Goal: Find specific page/section: Find specific page/section

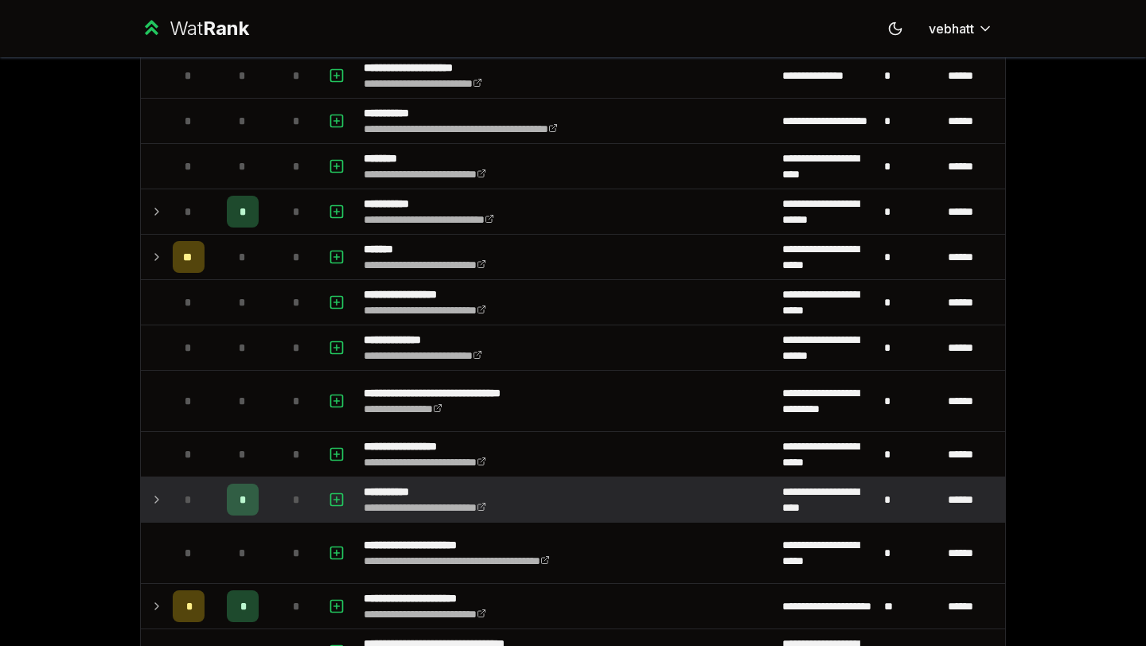
scroll to position [1335, 0]
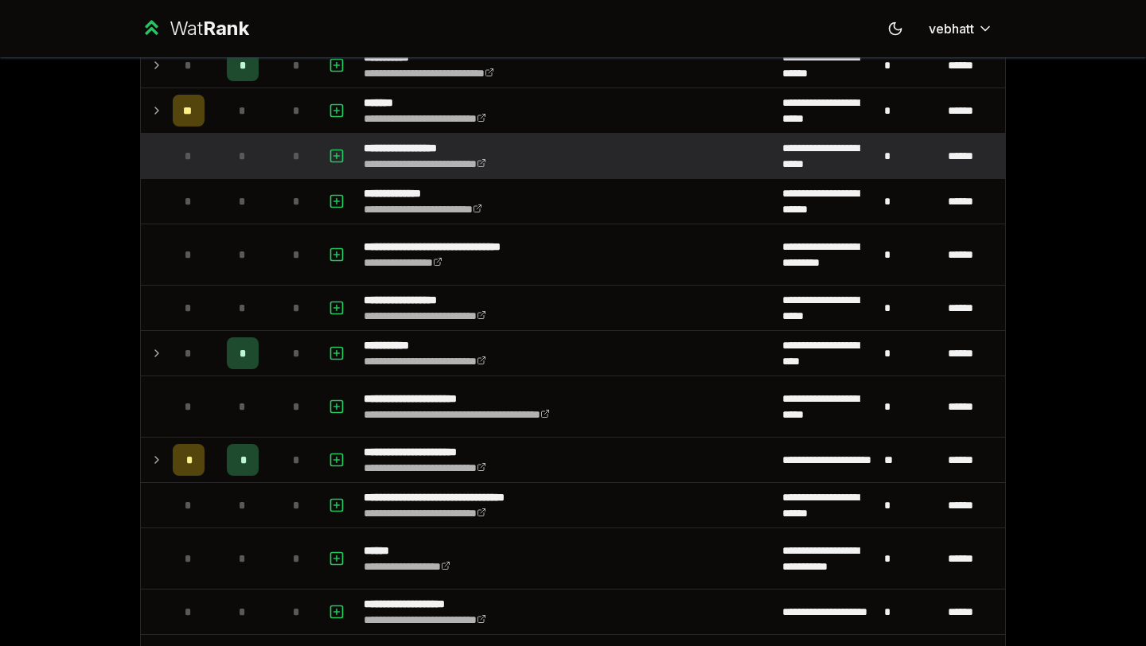
scroll to position [1622, 0]
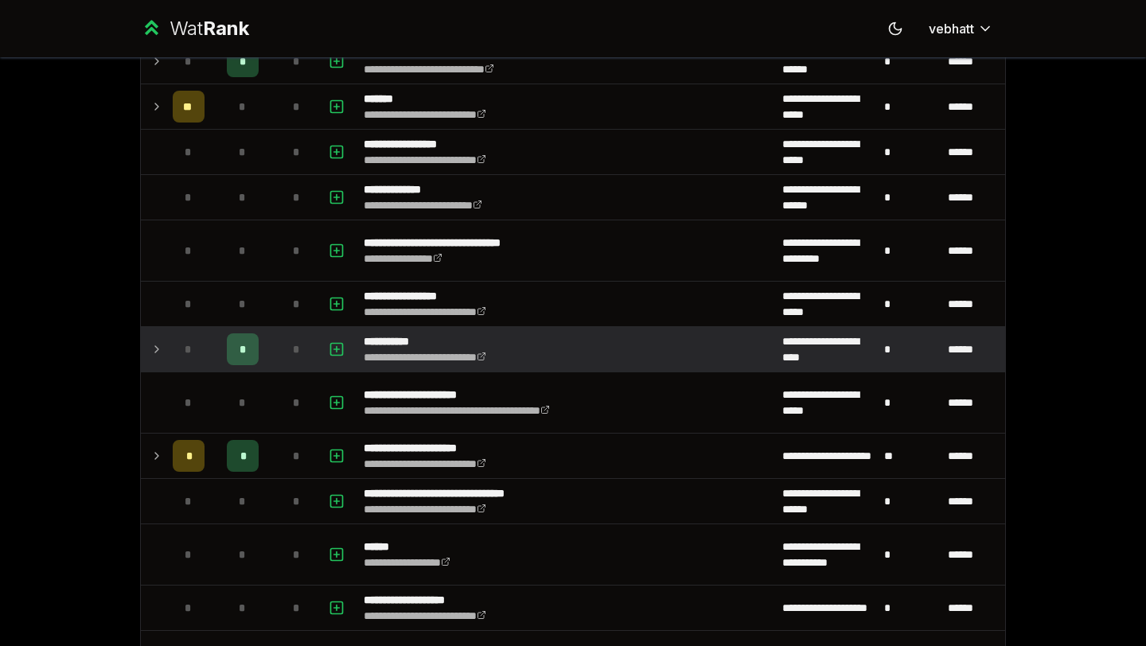
click at [152, 342] on icon at bounding box center [156, 349] width 13 height 19
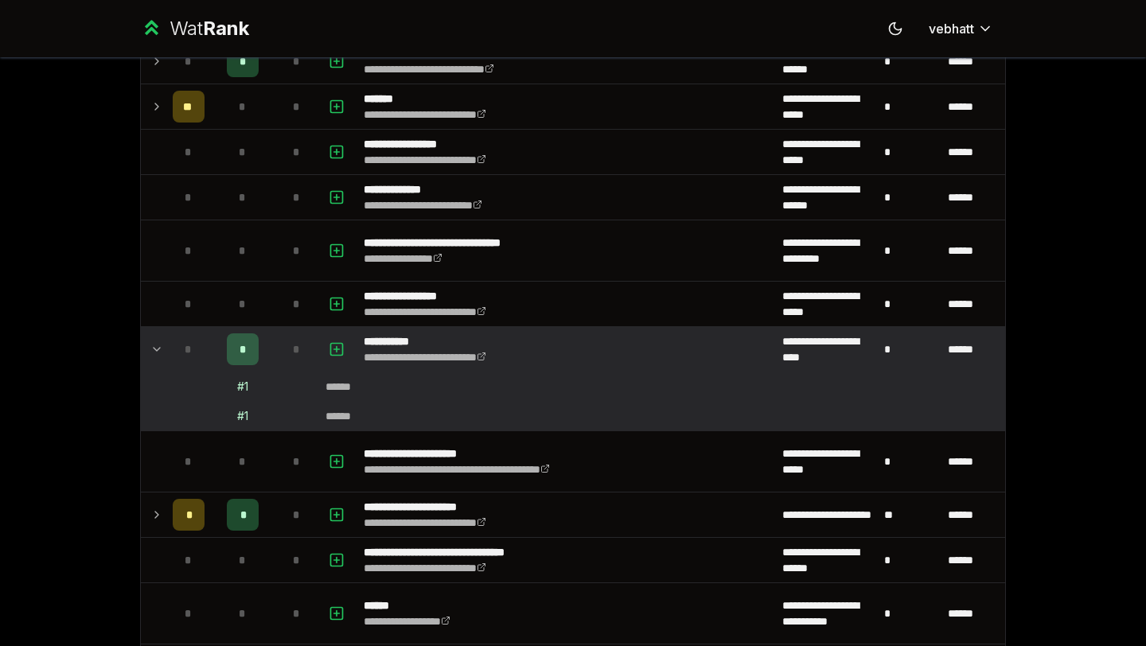
click at [157, 338] on td at bounding box center [153, 349] width 25 height 45
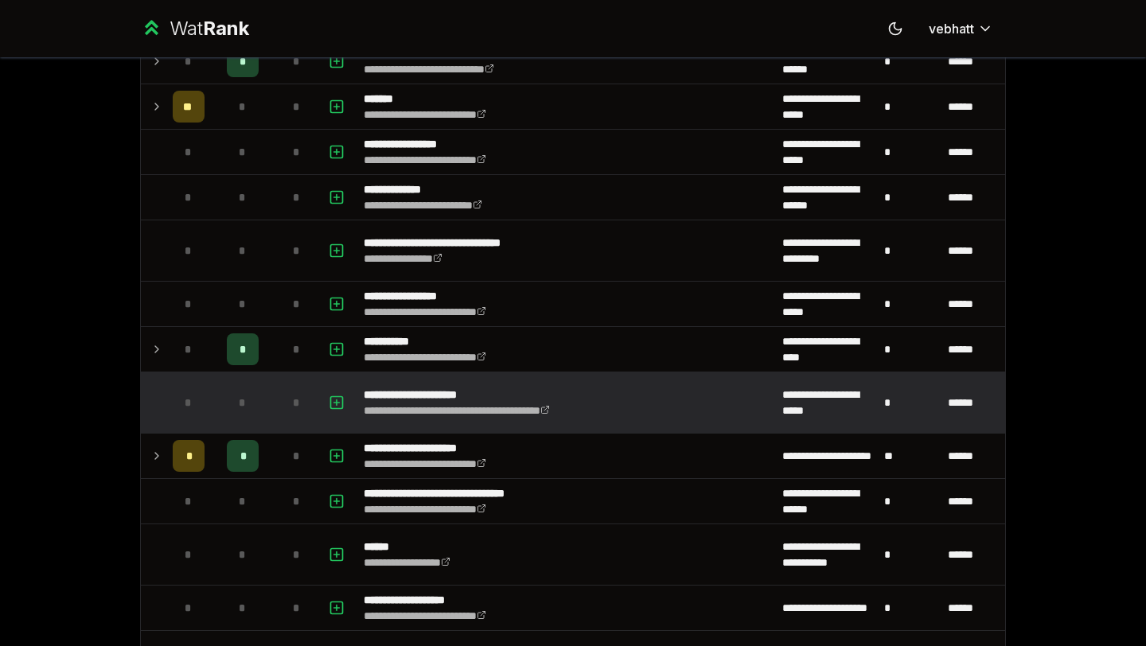
scroll to position [1812, 0]
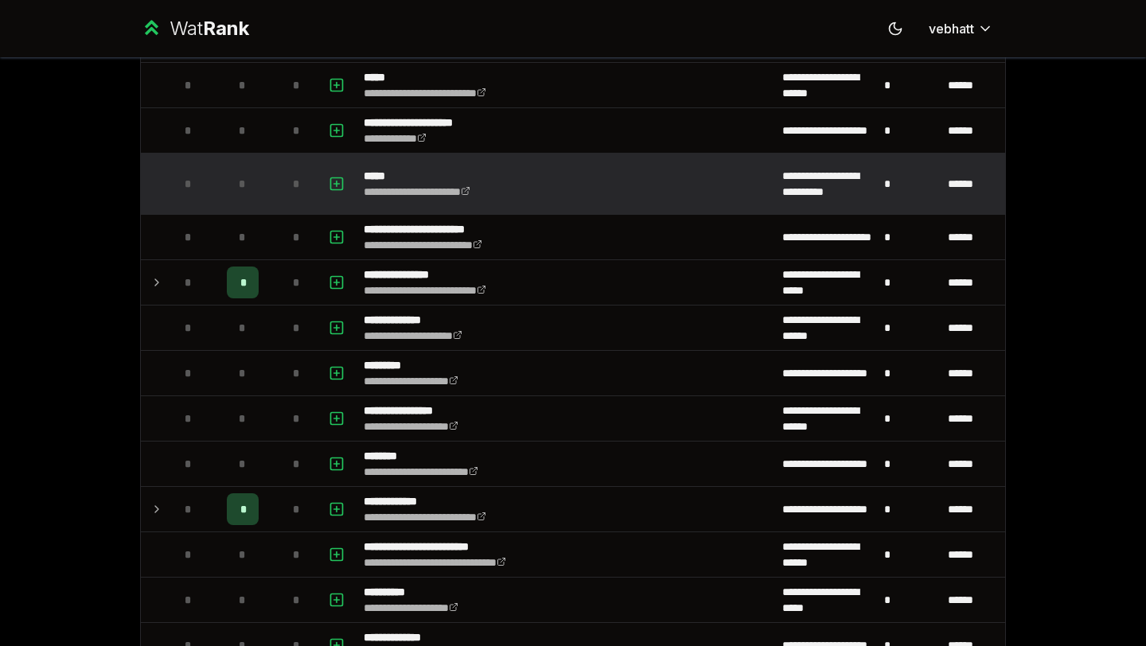
scroll to position [737, 0]
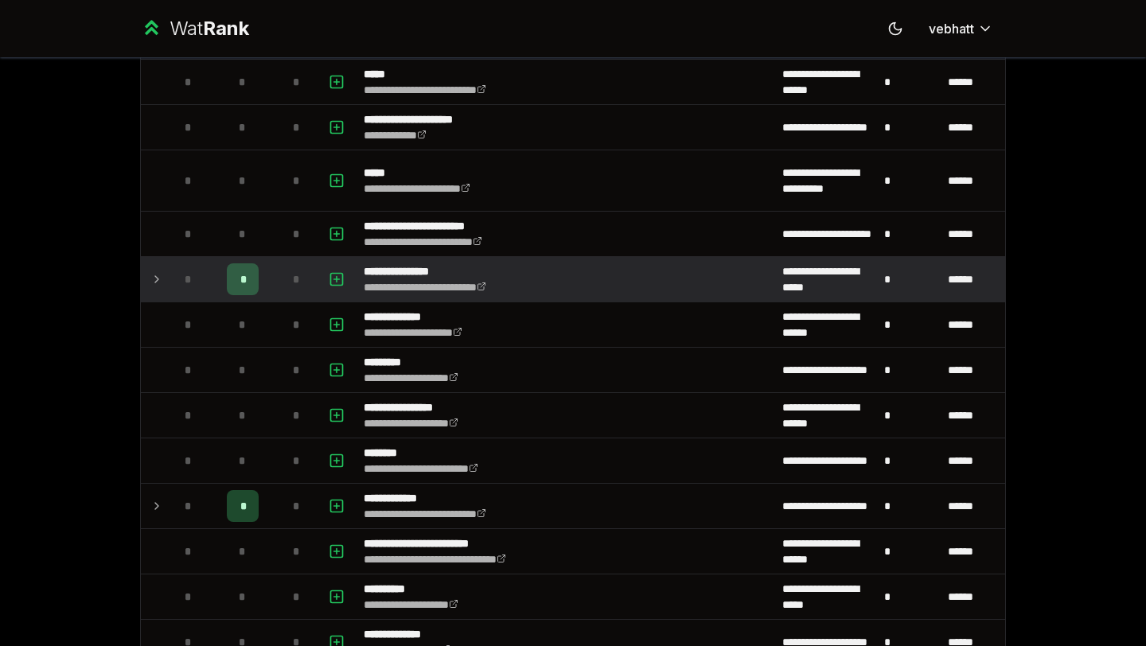
click at [156, 272] on icon at bounding box center [156, 279] width 13 height 19
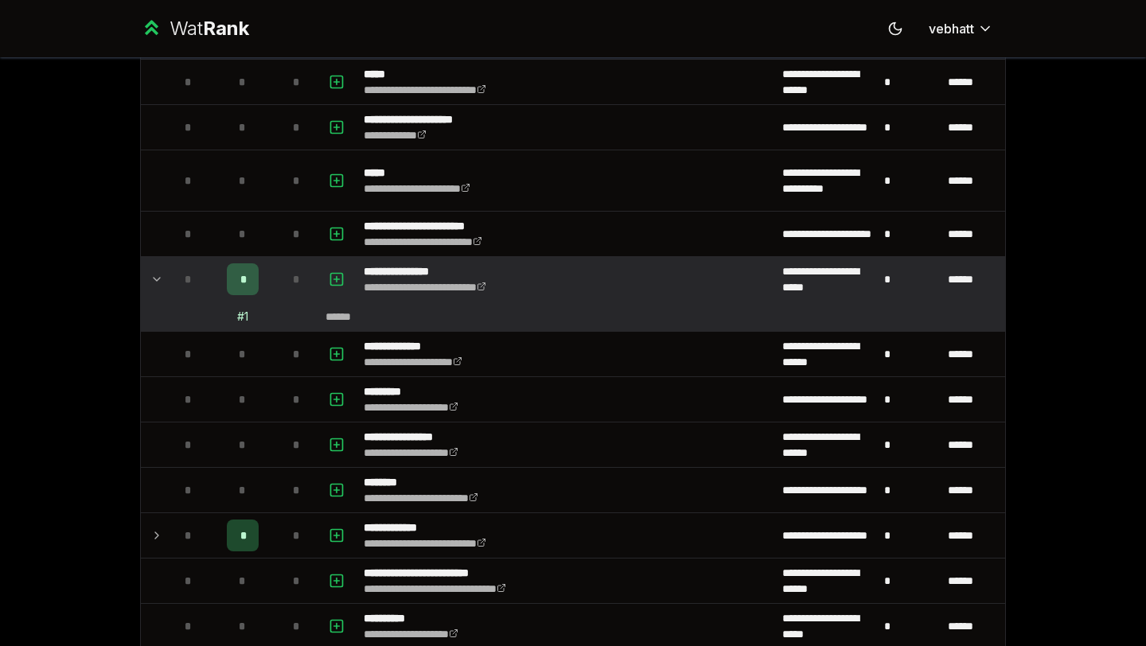
click at [156, 272] on icon at bounding box center [156, 279] width 13 height 19
